Goal: Information Seeking & Learning: Find specific fact

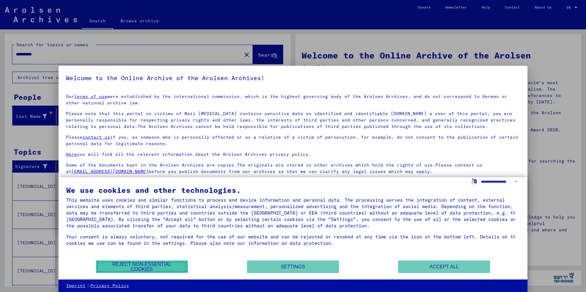
click at [145, 265] on button "Reject non-essential cookies" at bounding box center [142, 267] width 92 height 13
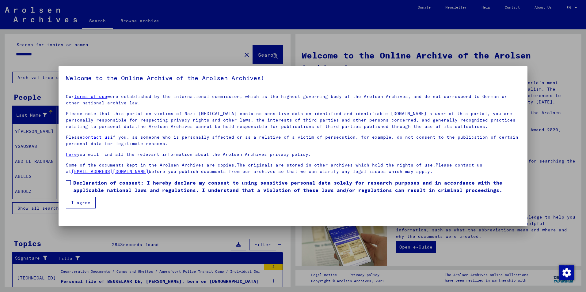
click at [5, 51] on div at bounding box center [293, 146] width 586 height 292
click at [77, 202] on button "I agree" at bounding box center [81, 203] width 30 height 12
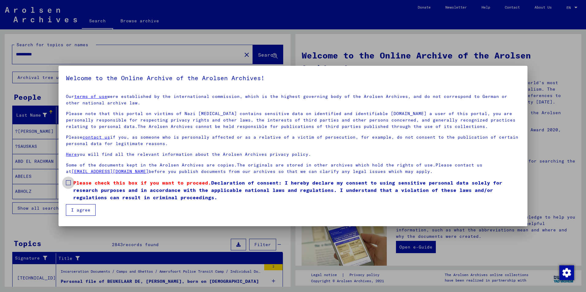
click at [71, 182] on span at bounding box center [68, 183] width 5 height 5
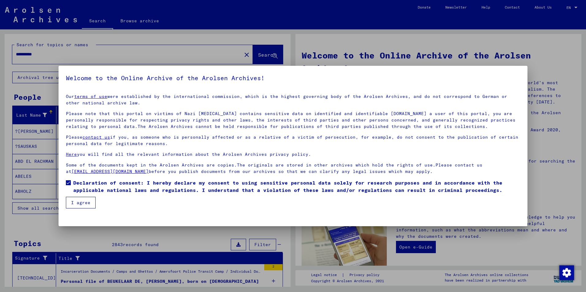
click at [78, 202] on button "I agree" at bounding box center [81, 203] width 30 height 12
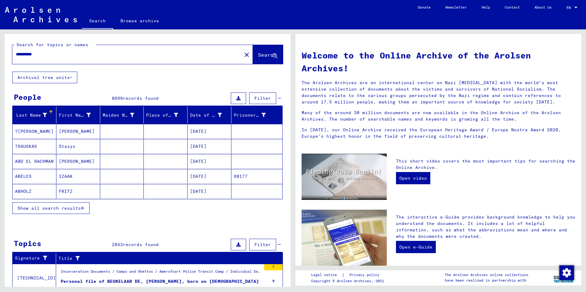
drag, startPoint x: 16, startPoint y: 53, endPoint x: 65, endPoint y: 56, distance: 48.9
click at [65, 56] on input "**********" at bounding box center [125, 54] width 219 height 6
type input "**********"
click at [264, 57] on span "Search" at bounding box center [267, 55] width 18 height 6
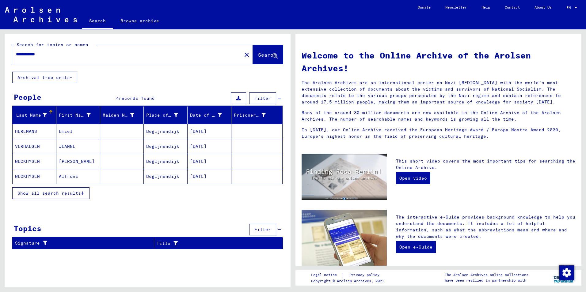
click at [237, 96] on button at bounding box center [238, 99] width 15 height 12
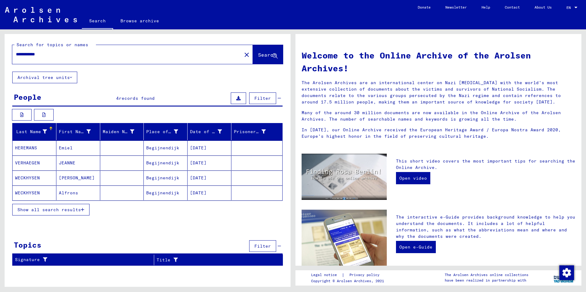
click at [45, 211] on span "Show all search results" at bounding box center [48, 210] width 63 height 6
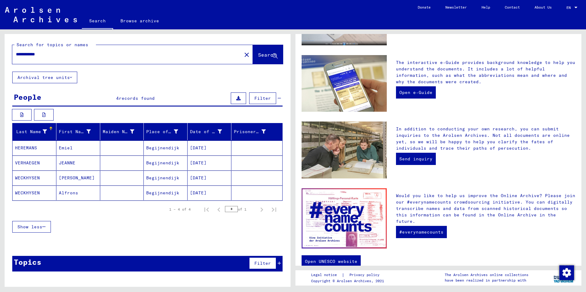
scroll to position [166, 0]
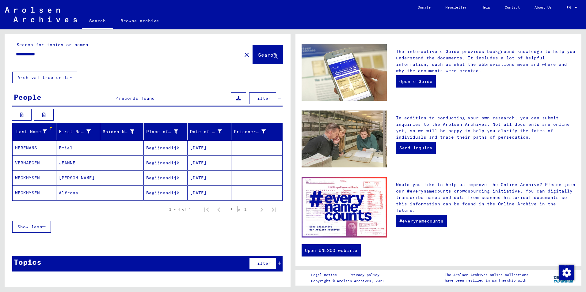
click at [133, 20] on link "Browse archive" at bounding box center [139, 20] width 53 height 15
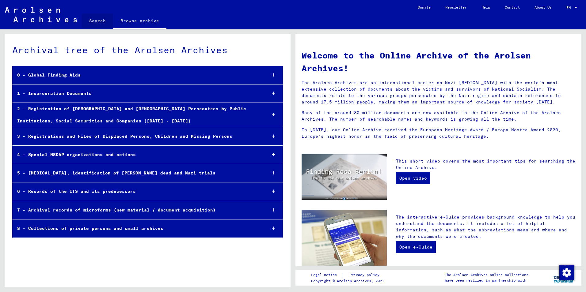
click at [95, 22] on link "Search" at bounding box center [97, 20] width 31 height 15
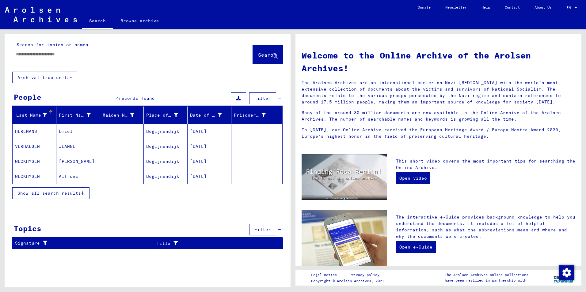
click at [267, 100] on span "Filter" at bounding box center [262, 99] width 17 height 6
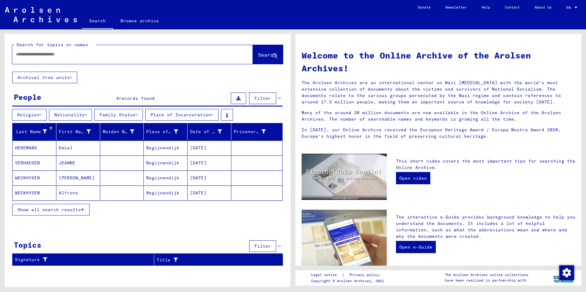
click at [280, 96] on icon at bounding box center [279, 98] width 3 height 4
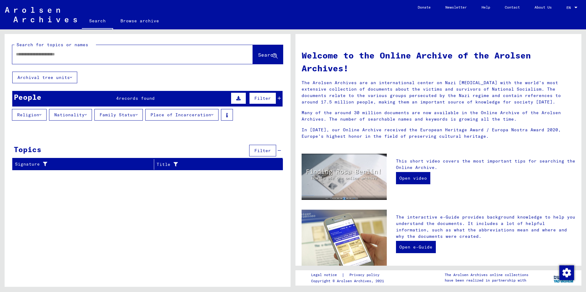
click at [279, 99] on icon at bounding box center [279, 98] width 3 height 4
